Goal: Check status: Check status

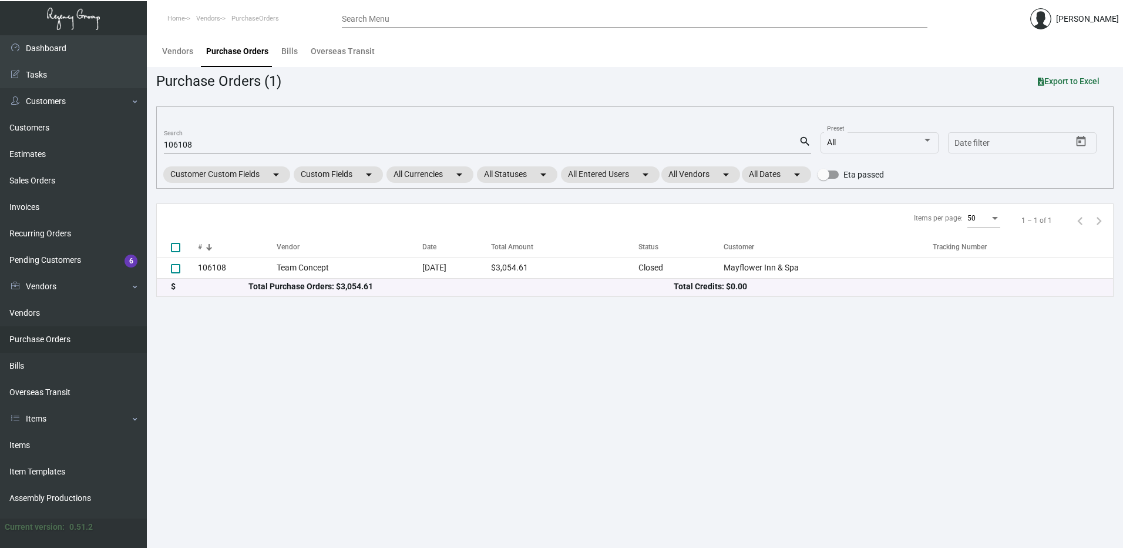
click at [216, 144] on input "106108" at bounding box center [481, 144] width 635 height 9
paste input "99902"
type input "99902"
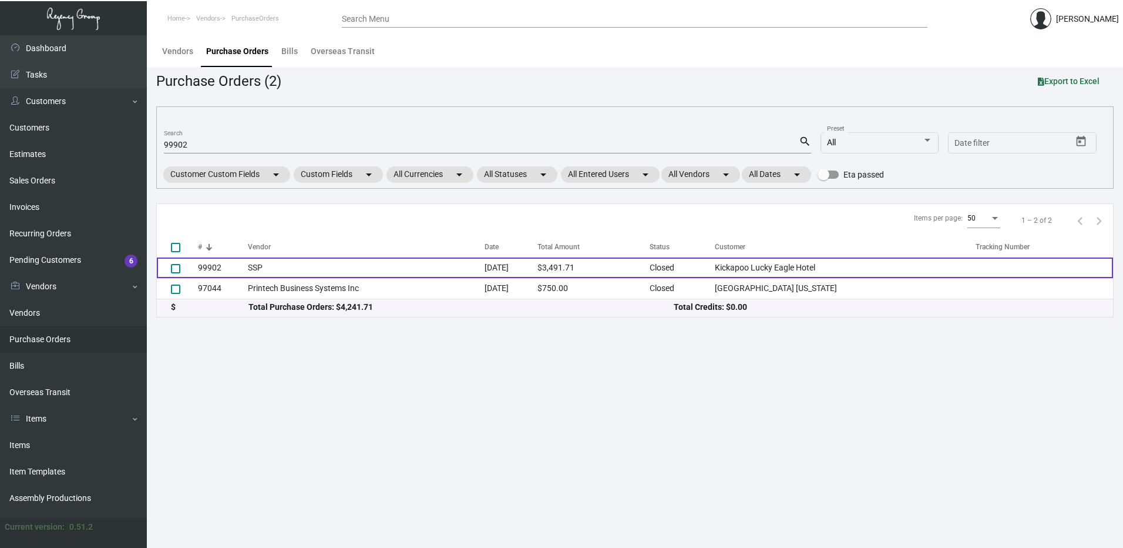
click at [256, 261] on td "SSP" at bounding box center [366, 267] width 237 height 21
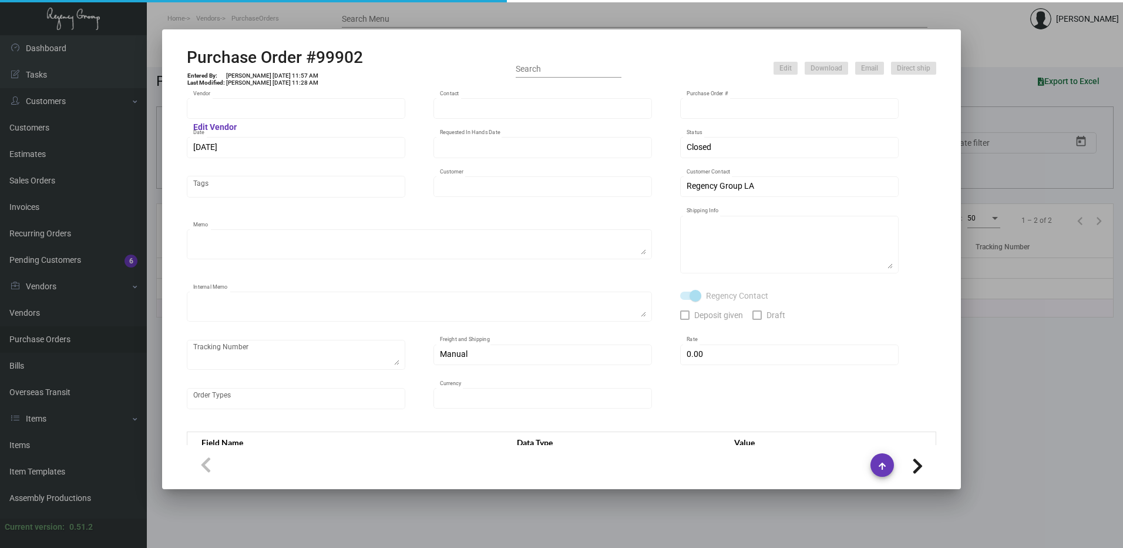
type input "SSP"
type input "[PERSON_NAME]"
type input "99902"
type input "[DATE]"
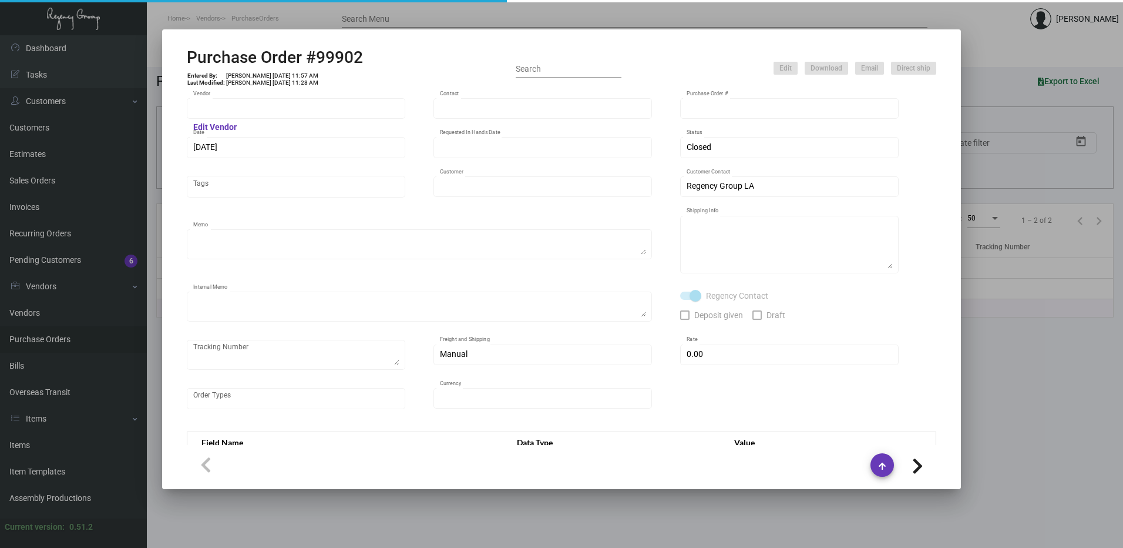
type input "Kickapoo Lucky Eagle Hotel"
type textarea "PLEASE SEND PDF PROOFS TO OUR ART TEAM ; [EMAIL_ADDRESS][DOMAIN_NAME] WITH ME I…"
type textarea "Regency Group LA - [PERSON_NAME] 10845 Vanowen [GEOGRAPHIC_DATA] US"
type textarea "7.25 - Proofs sent over; APPROVED. Shipped from SSP by UPS Ground TK#1Z1AY27603…"
checkbox input "true"
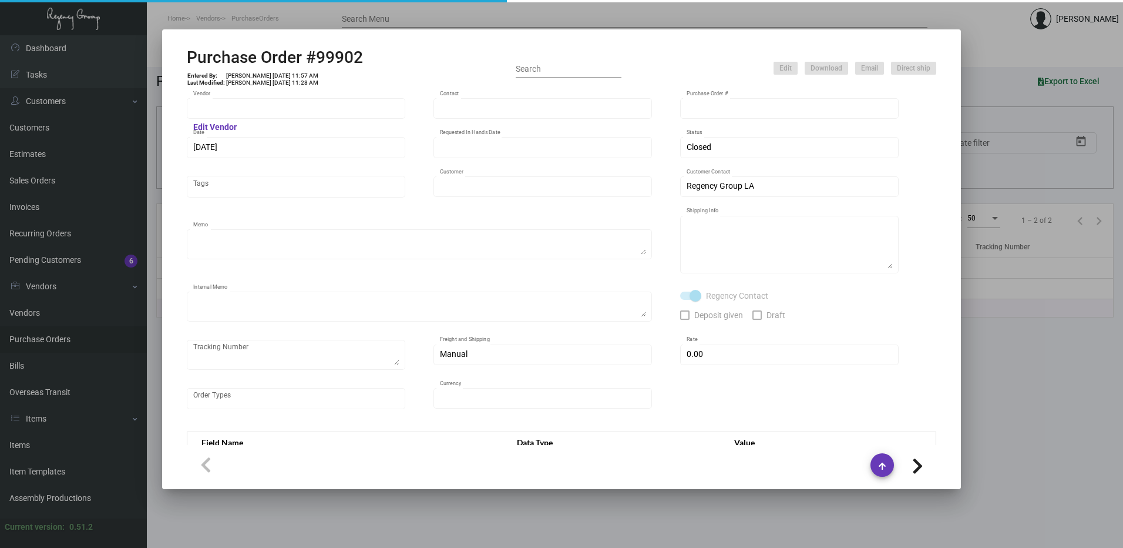
type input "$ 0.00"
type input "United States Dollar $"
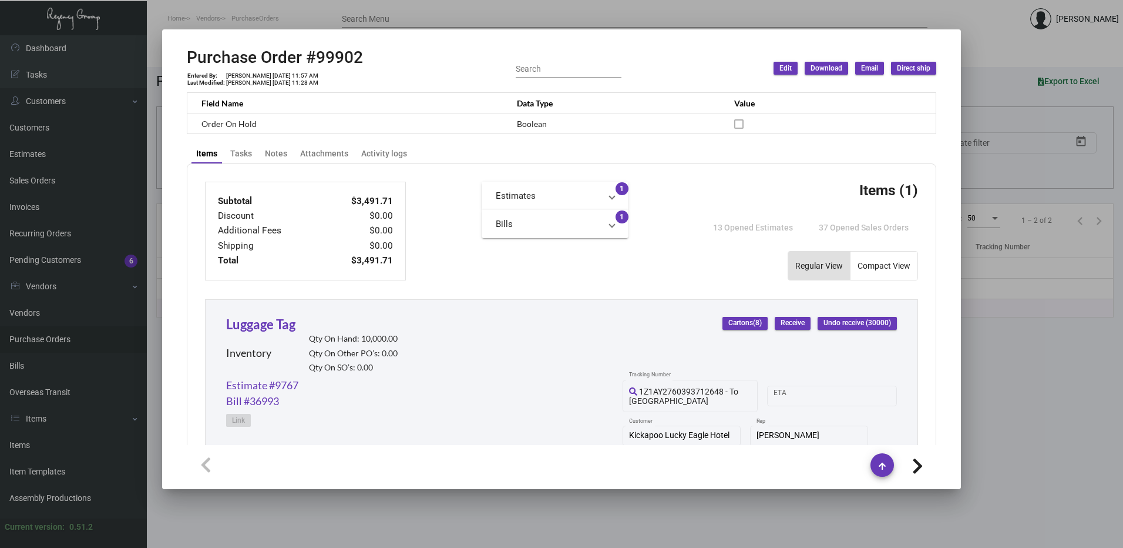
scroll to position [328, 0]
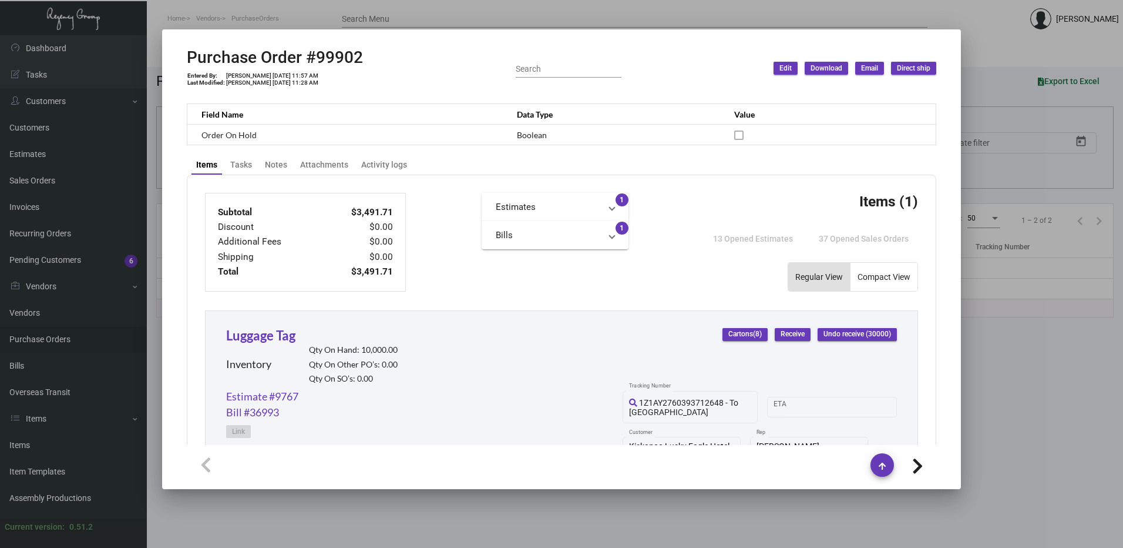
click at [799, 5] on div at bounding box center [561, 274] width 1123 height 548
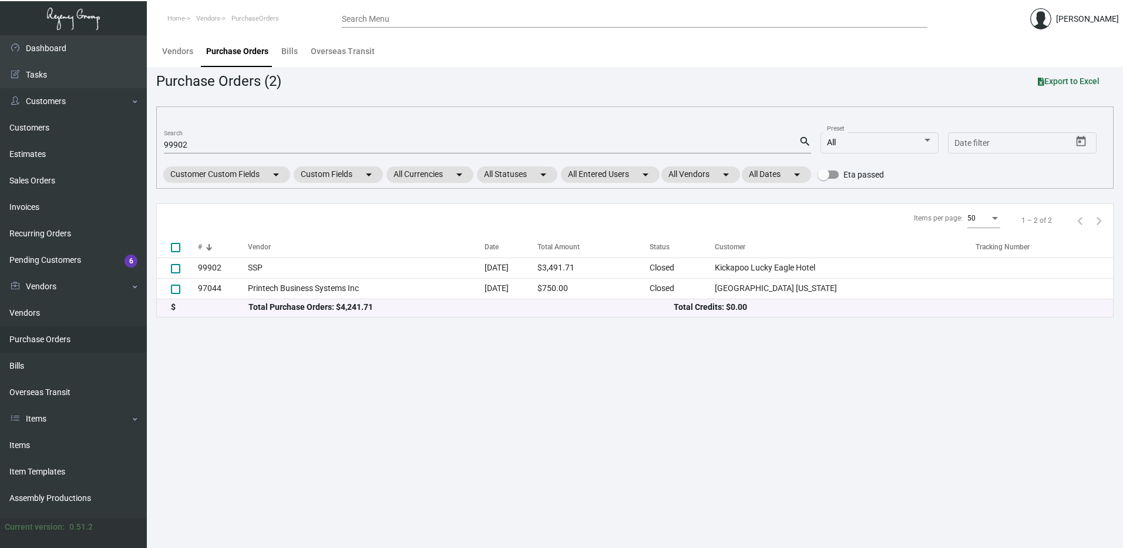
click at [207, 146] on input "99902" at bounding box center [481, 144] width 635 height 9
paste input "108068"
type input "108068"
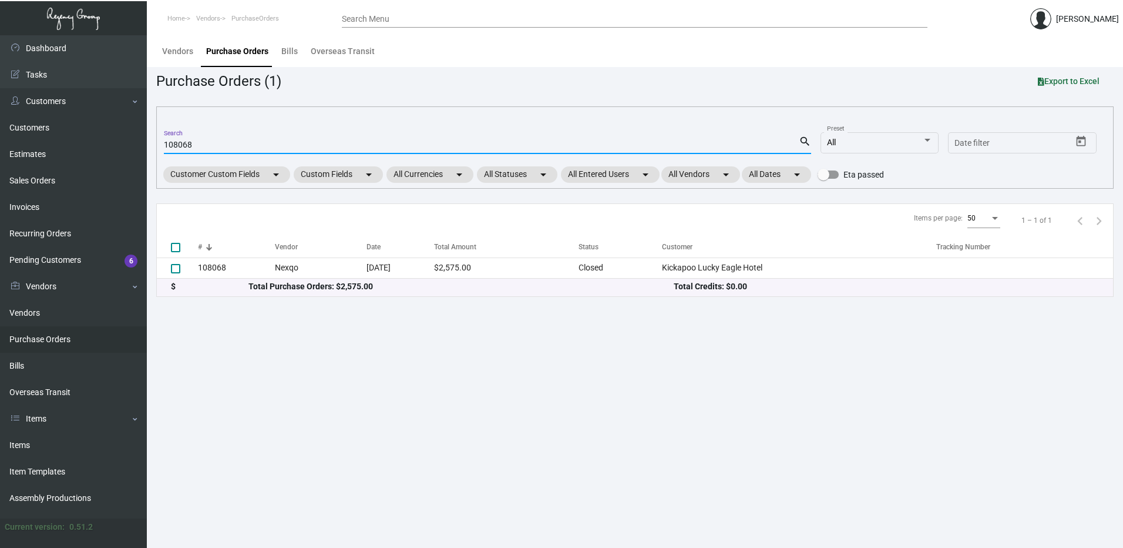
click at [203, 143] on input "108068" at bounding box center [481, 144] width 635 height 9
click at [805, 139] on mat-icon "search" at bounding box center [805, 142] width 12 height 14
click at [235, 137] on div "108068 Search" at bounding box center [481, 144] width 635 height 18
click at [335, 366] on main "Vendors Purchase Orders Bills Overseas Transit Purchase Orders (1) Export to Ex…" at bounding box center [635, 291] width 976 height 512
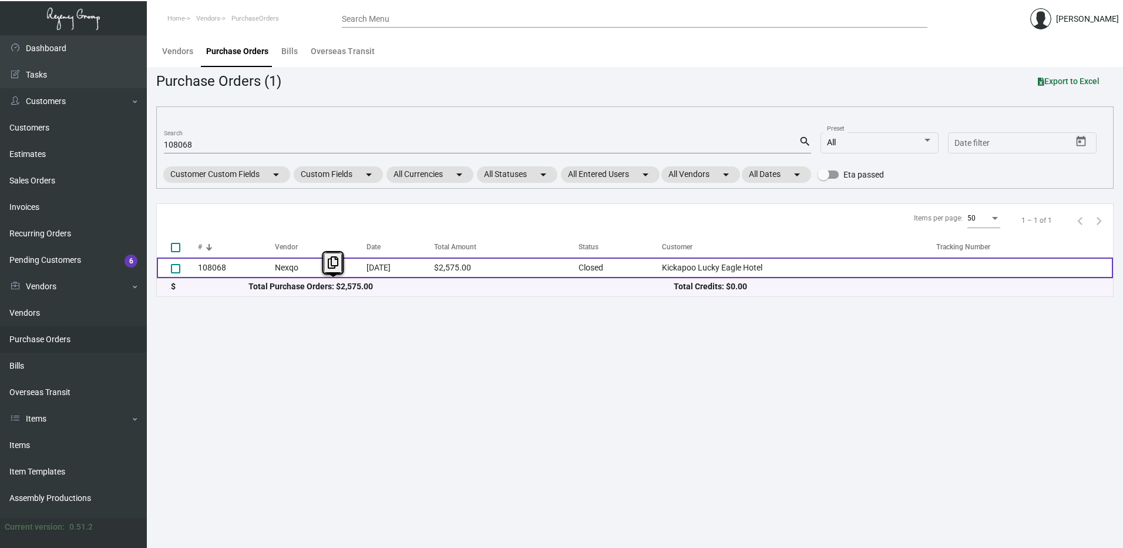
click at [300, 267] on td "Nexqo" at bounding box center [321, 267] width 92 height 21
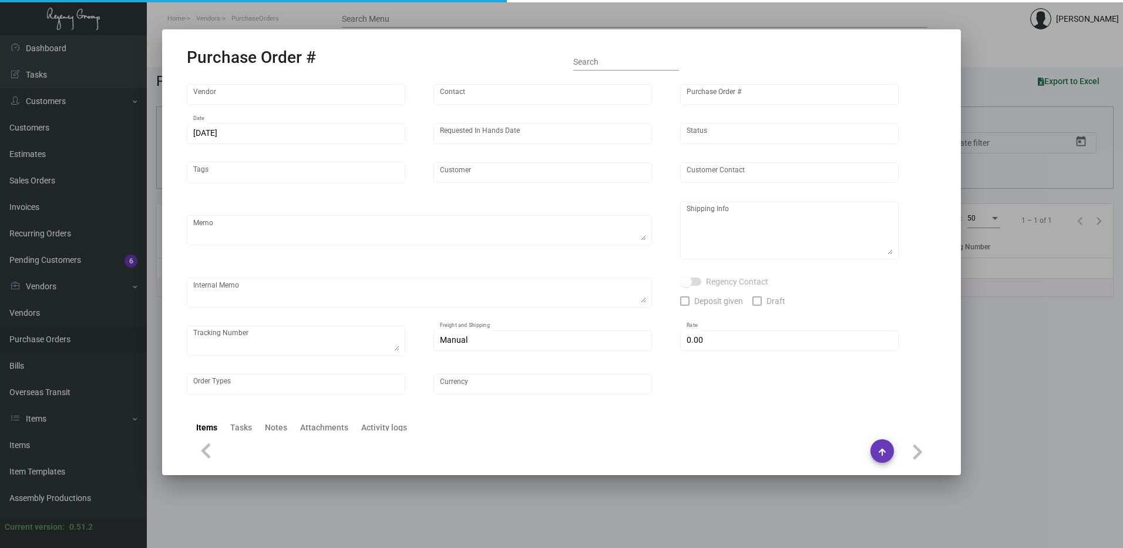
type input "Nexqo"
type input "[PERSON_NAME]"
type input "108068"
type input "[DATE]"
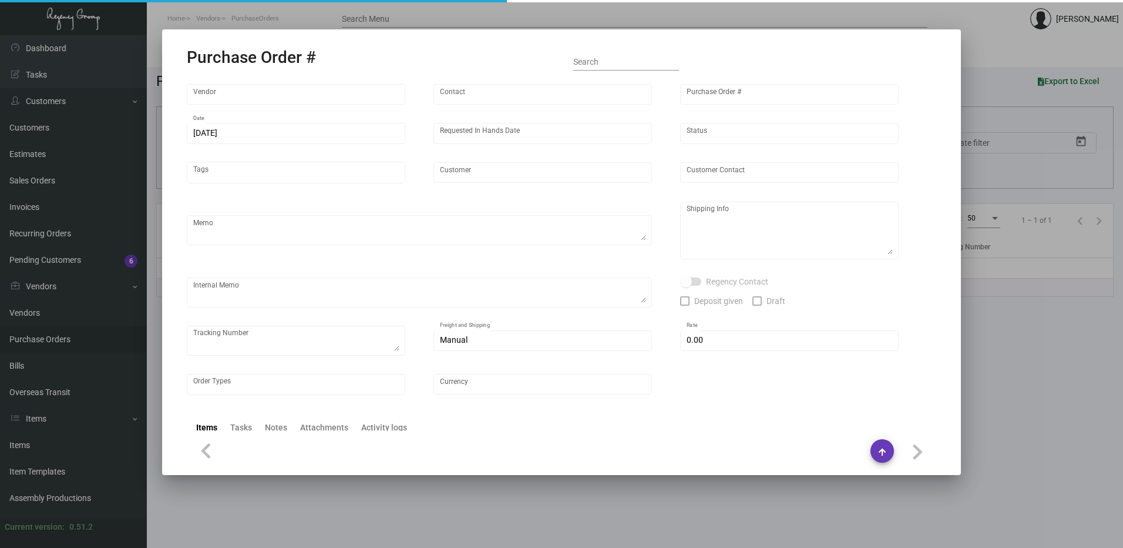
type input "Kickapoo Lucky Eagle Hotel"
type textarea "Regency Group [STREET_ADDRESS][US_STATE] [PHONE_NUMBER]"
type input "$ 0.00"
type input "United States Dollar $"
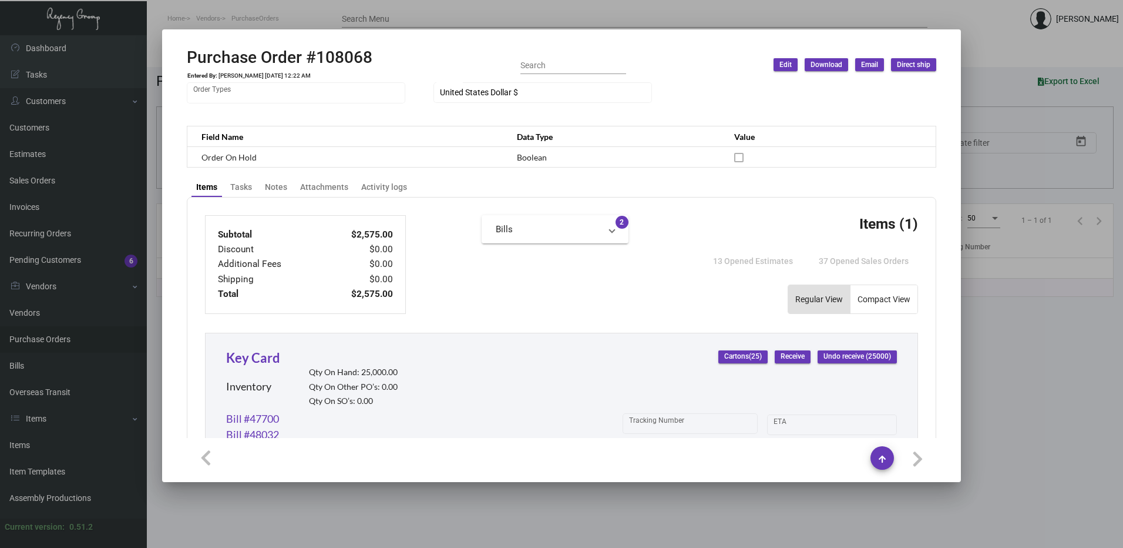
scroll to position [298, 0]
click at [209, 19] on div at bounding box center [561, 274] width 1123 height 548
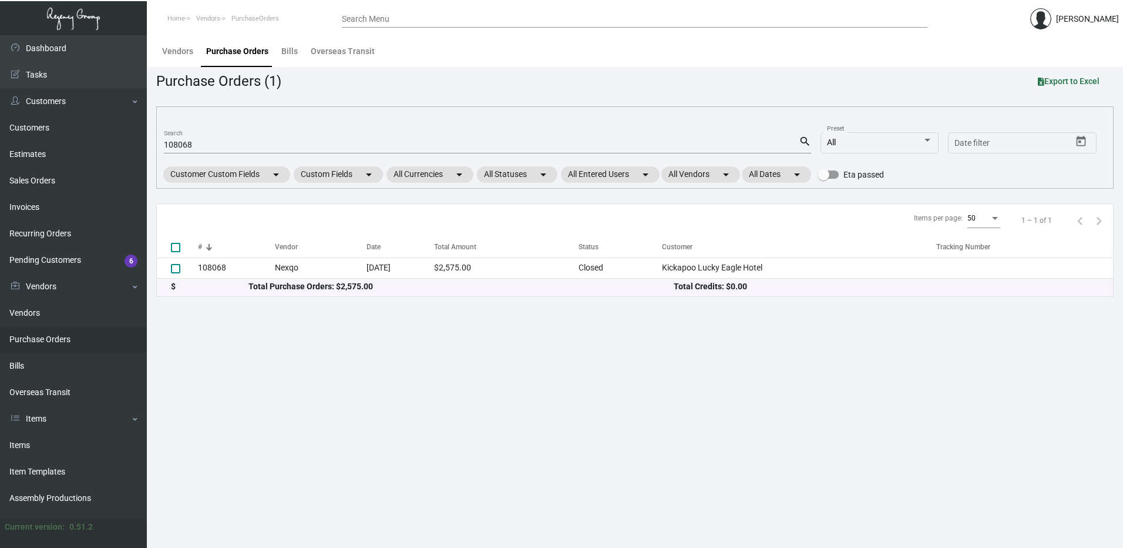
click at [215, 11] on ol "Home Vendors PurchaseOrders" at bounding box center [244, 19] width 195 height 30
click at [50, 338] on link "Purchase Orders" at bounding box center [73, 339] width 147 height 26
click at [66, 340] on link "Purchase Orders" at bounding box center [73, 339] width 147 height 26
